Goal: Information Seeking & Learning: Learn about a topic

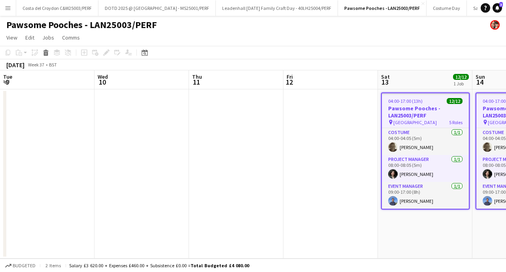
scroll to position [0, 231]
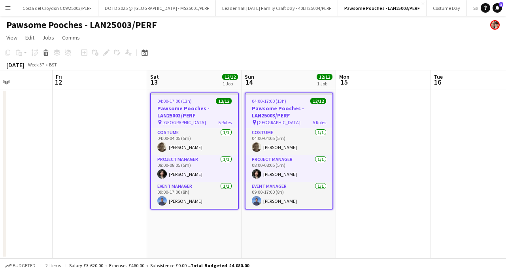
click at [7, 8] on app-icon "Menu" at bounding box center [8, 8] width 6 height 6
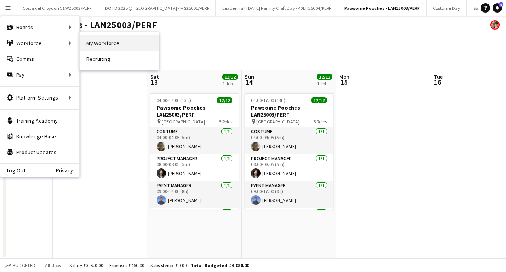
click at [97, 45] on link "My Workforce" at bounding box center [119, 43] width 79 height 16
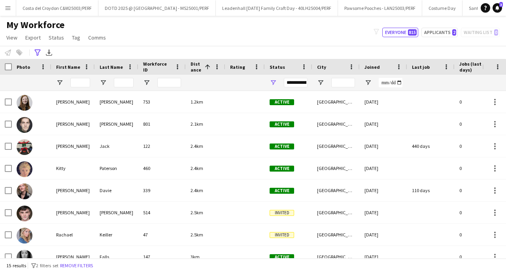
click at [9, 8] on app-icon "Menu" at bounding box center [8, 8] width 6 height 6
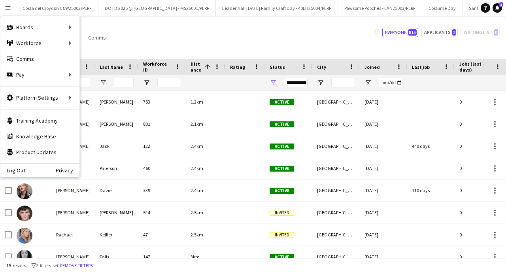
click at [129, 27] on div "My Workforce View Views Default view New view Update view Delete view Edit name…" at bounding box center [253, 32] width 506 height 27
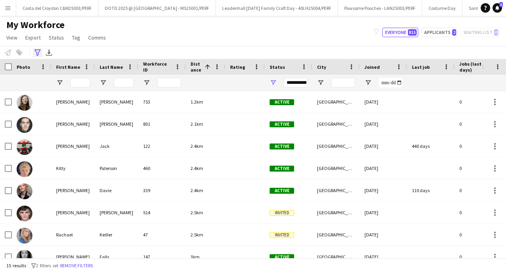
click at [33, 49] on div "Advanced filters" at bounding box center [37, 52] width 9 height 9
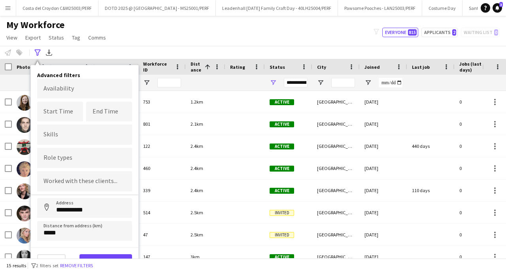
scroll to position [4, 0]
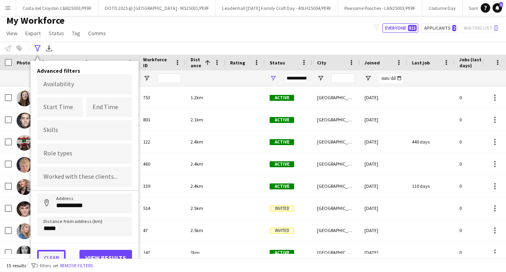
click at [53, 256] on button "Clear" at bounding box center [51, 258] width 28 height 16
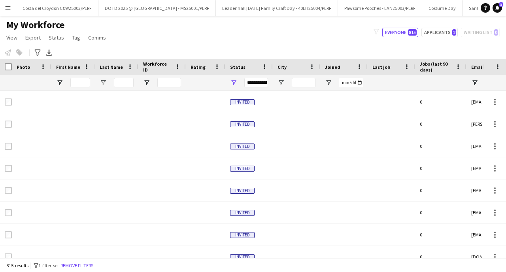
scroll to position [0, 0]
click at [81, 83] on input "First Name Filter Input" at bounding box center [80, 82] width 20 height 9
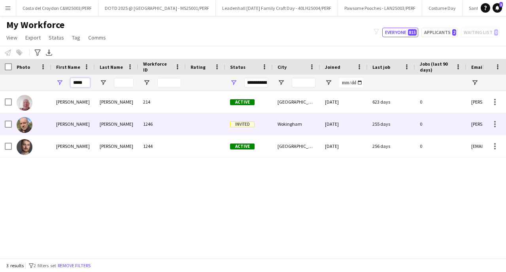
type input "*****"
click at [106, 125] on div "[PERSON_NAME]" at bounding box center [117, 124] width 44 height 22
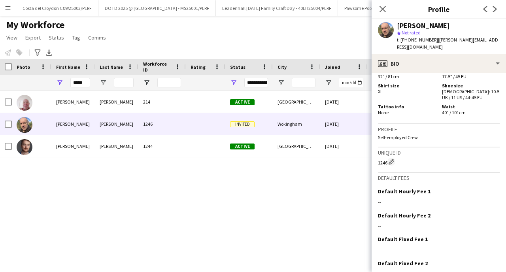
scroll to position [491, 0]
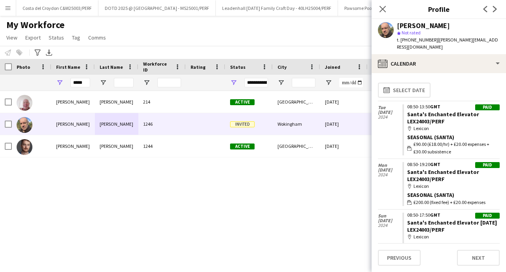
scroll to position [173, 0]
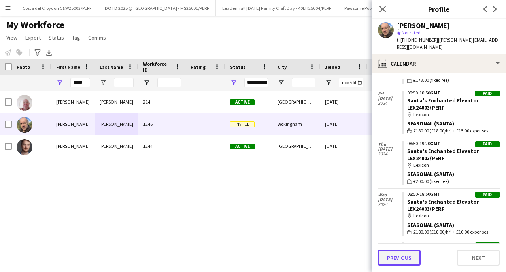
click at [403, 259] on button "Previous" at bounding box center [399, 258] width 43 height 16
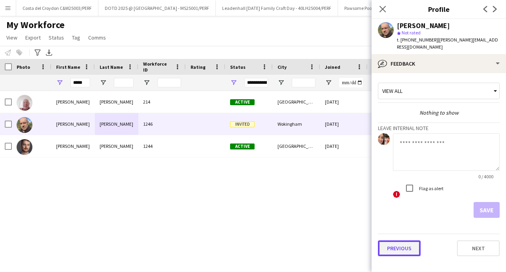
click at [407, 244] on button "Previous" at bounding box center [399, 248] width 43 height 16
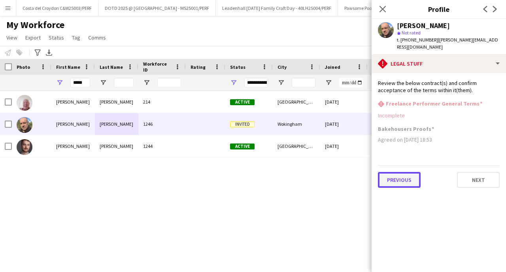
click at [407, 176] on button "Previous" at bounding box center [399, 180] width 43 height 16
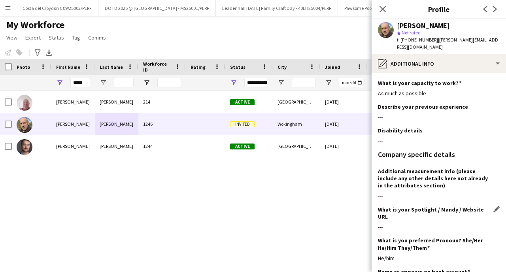
scroll to position [50, 0]
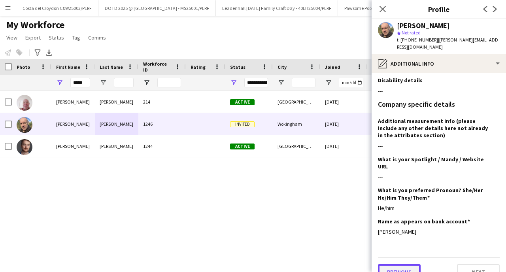
click at [402, 264] on button "Previous" at bounding box center [399, 272] width 43 height 16
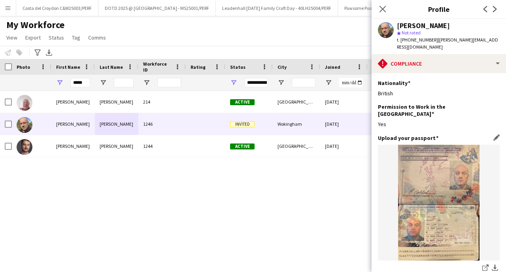
scroll to position [166, 0]
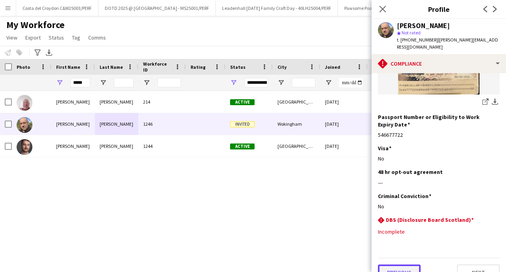
click at [402, 265] on button "Previous" at bounding box center [399, 273] width 43 height 16
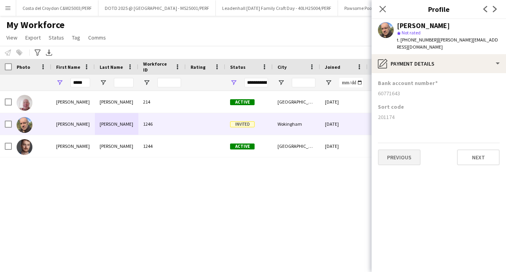
scroll to position [0, 0]
click at [413, 151] on button "Previous" at bounding box center [399, 158] width 43 height 16
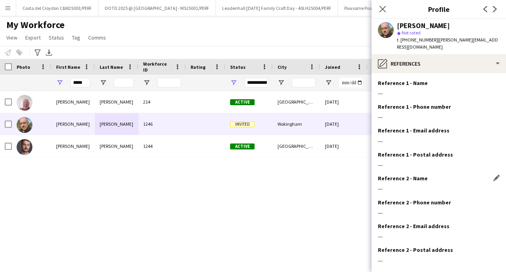
scroll to position [36, 0]
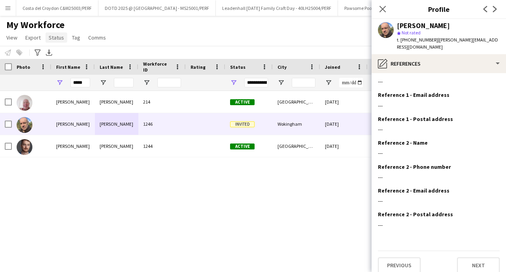
click at [54, 39] on span "Status" at bounding box center [56, 37] width 15 height 7
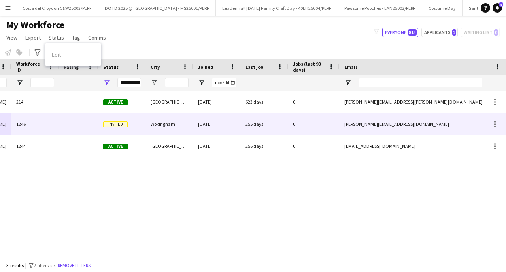
scroll to position [0, 0]
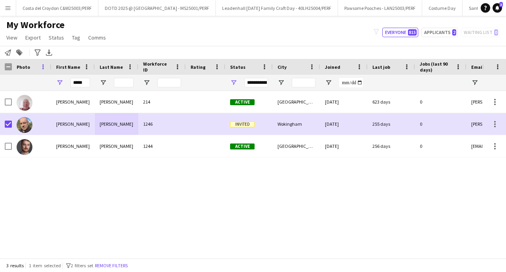
click at [44, 66] on span at bounding box center [43, 66] width 7 height 7
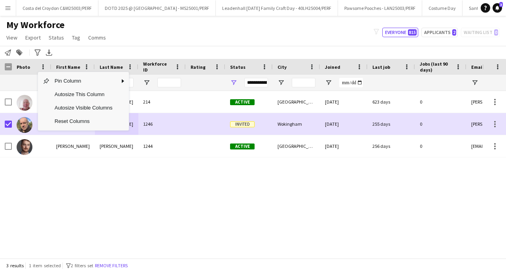
click at [91, 195] on div "[DATE] 623 days 0 [PERSON_NAME][EMAIL_ADDRESS][PERSON_NAME][DOMAIN_NAME] London…" at bounding box center [241, 174] width 483 height 167
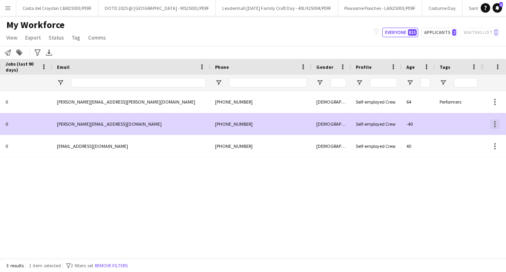
click at [496, 124] on div at bounding box center [495, 124] width 2 height 2
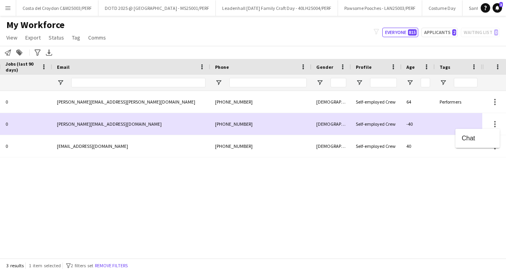
click at [350, 195] on div at bounding box center [253, 136] width 506 height 272
click at [500, 3] on span "3" at bounding box center [502, 4] width 4 height 5
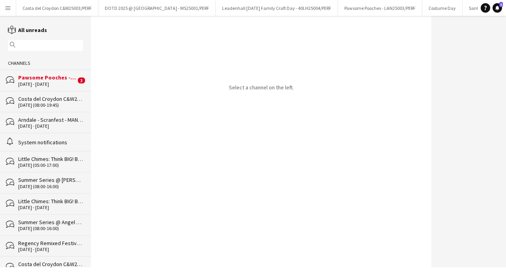
click at [68, 74] on div "Pawsome Pooches - LAN25003/PERF" at bounding box center [47, 77] width 58 height 7
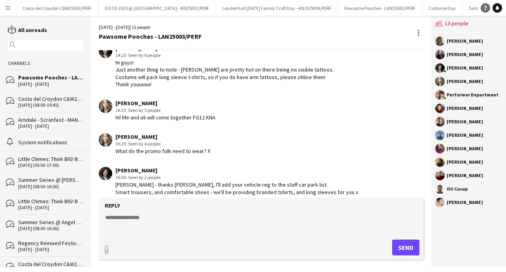
click at [484, 7] on icon "Help" at bounding box center [485, 8] width 5 height 5
